Goal: Navigation & Orientation: Find specific page/section

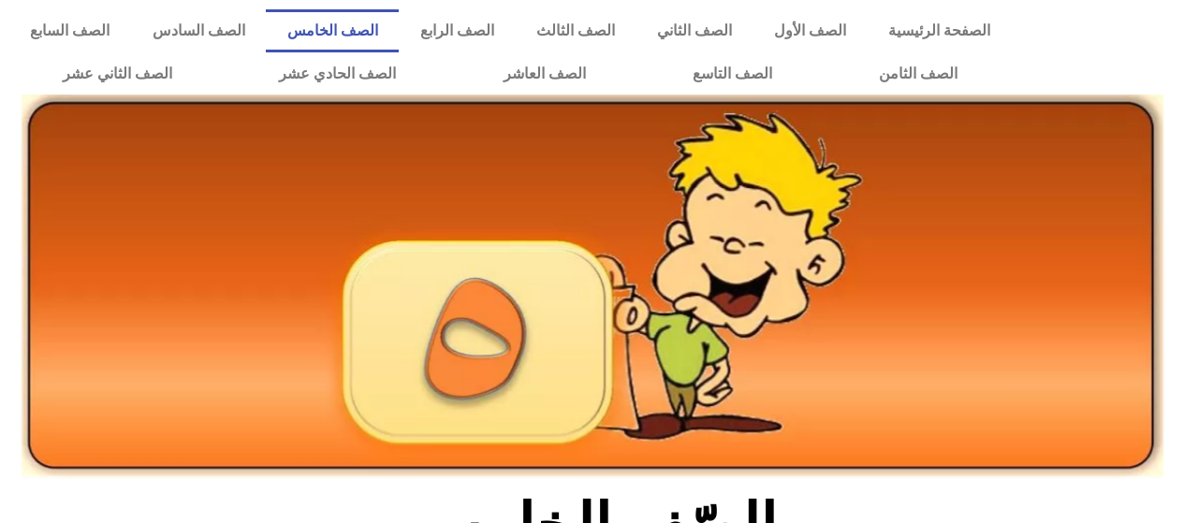
scroll to position [516, 0]
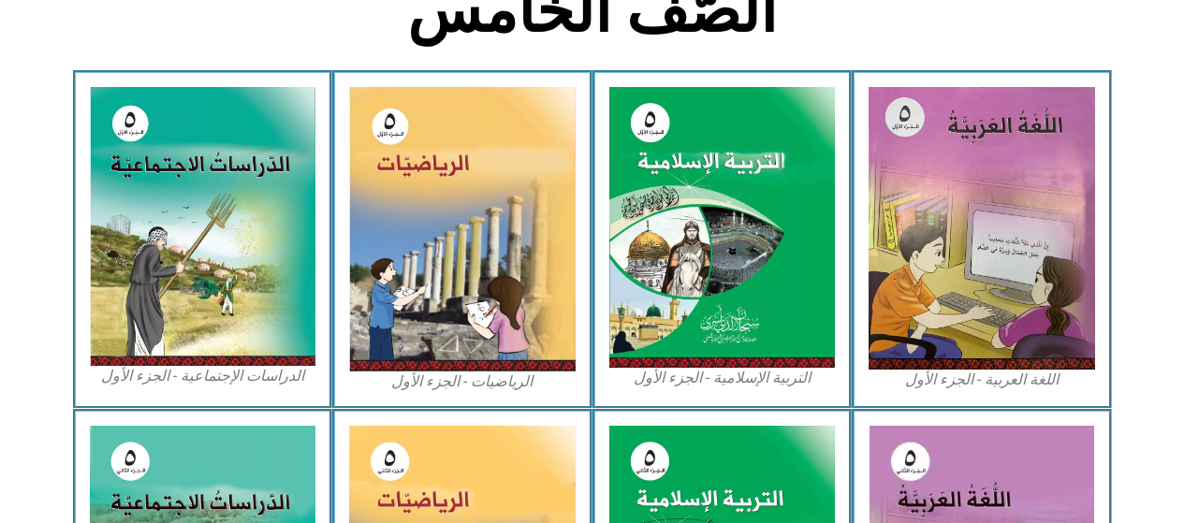
click at [472, 302] on img at bounding box center [462, 229] width 226 height 284
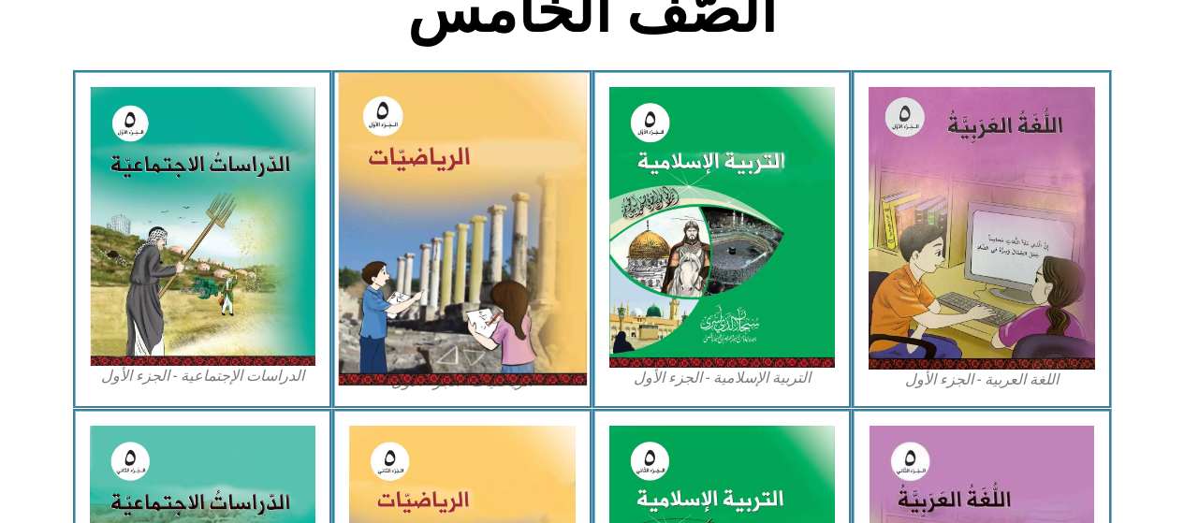
click at [472, 302] on img at bounding box center [462, 229] width 249 height 313
click at [519, 342] on img at bounding box center [462, 229] width 249 height 313
click at [554, 329] on img at bounding box center [462, 229] width 249 height 313
click at [552, 326] on img at bounding box center [462, 229] width 249 height 313
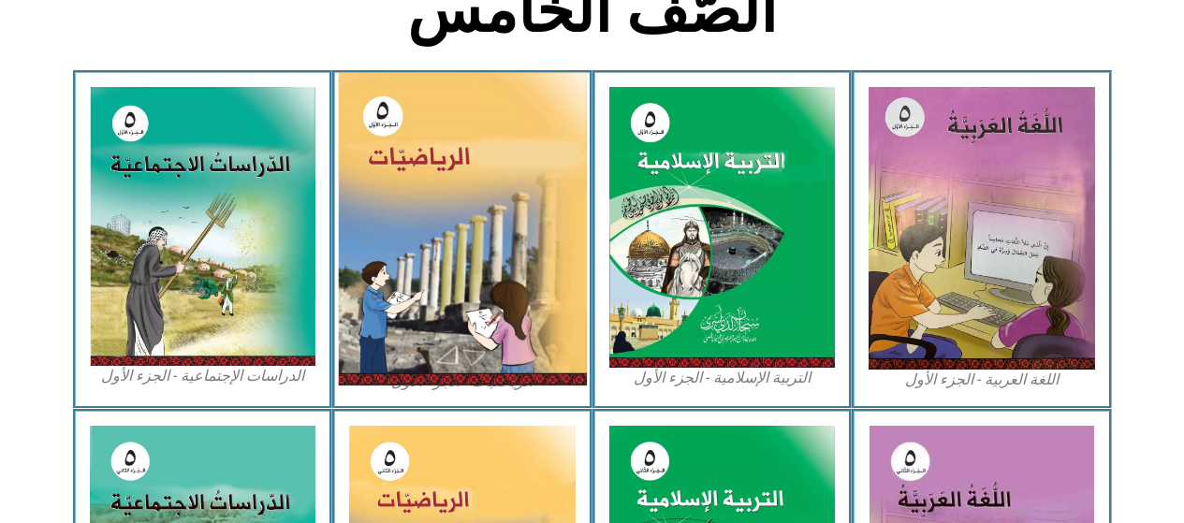
click at [549, 330] on img at bounding box center [462, 229] width 249 height 313
click at [543, 321] on img at bounding box center [462, 229] width 249 height 313
click at [558, 320] on img at bounding box center [462, 229] width 249 height 313
